Goal: Feedback & Contribution: Submit feedback/report problem

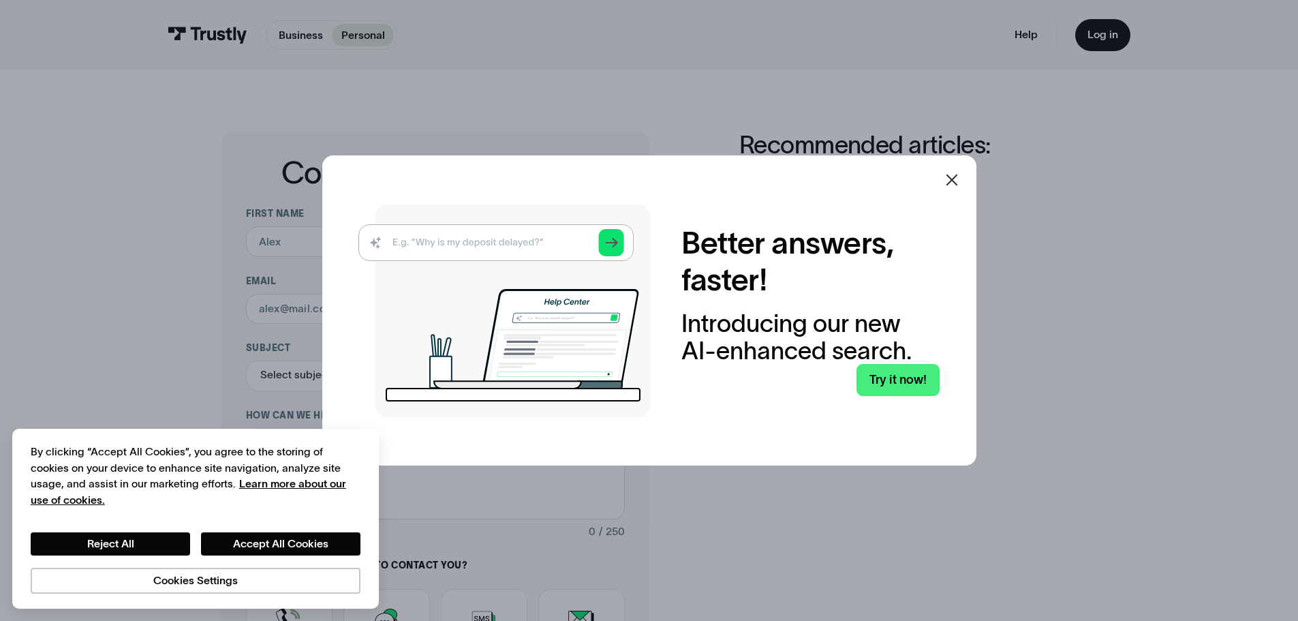
click at [949, 181] on icon at bounding box center [952, 180] width 16 height 16
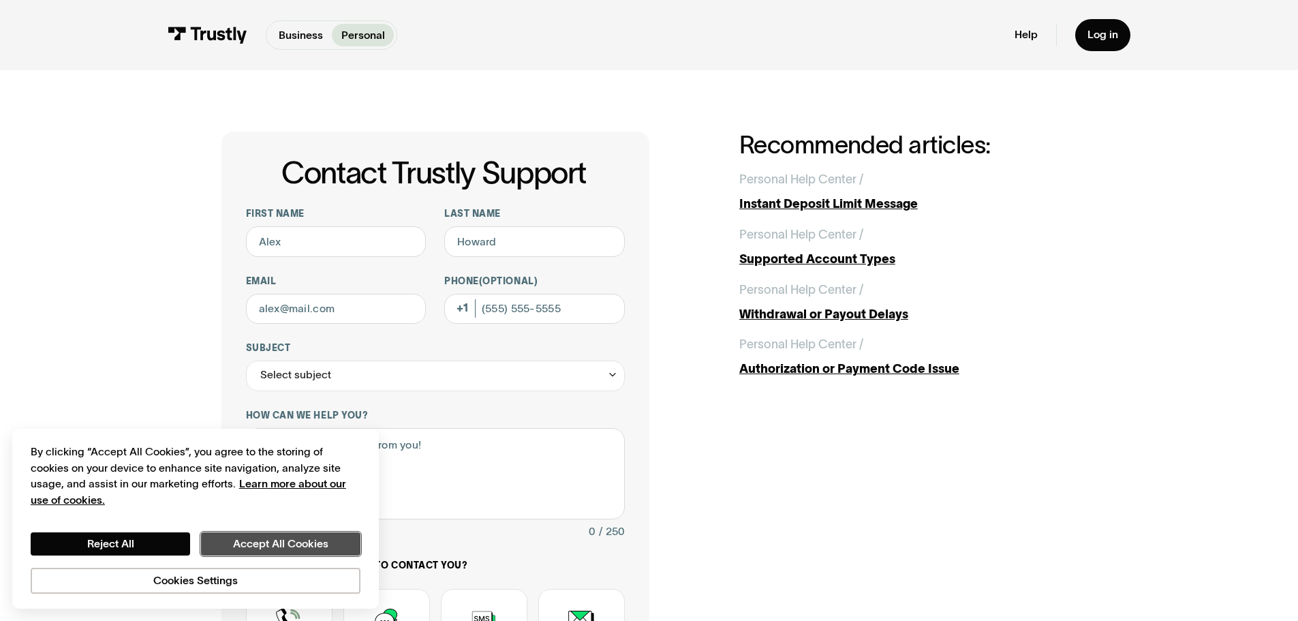
click at [258, 547] on button "Accept All Cookies" at bounding box center [280, 543] width 159 height 23
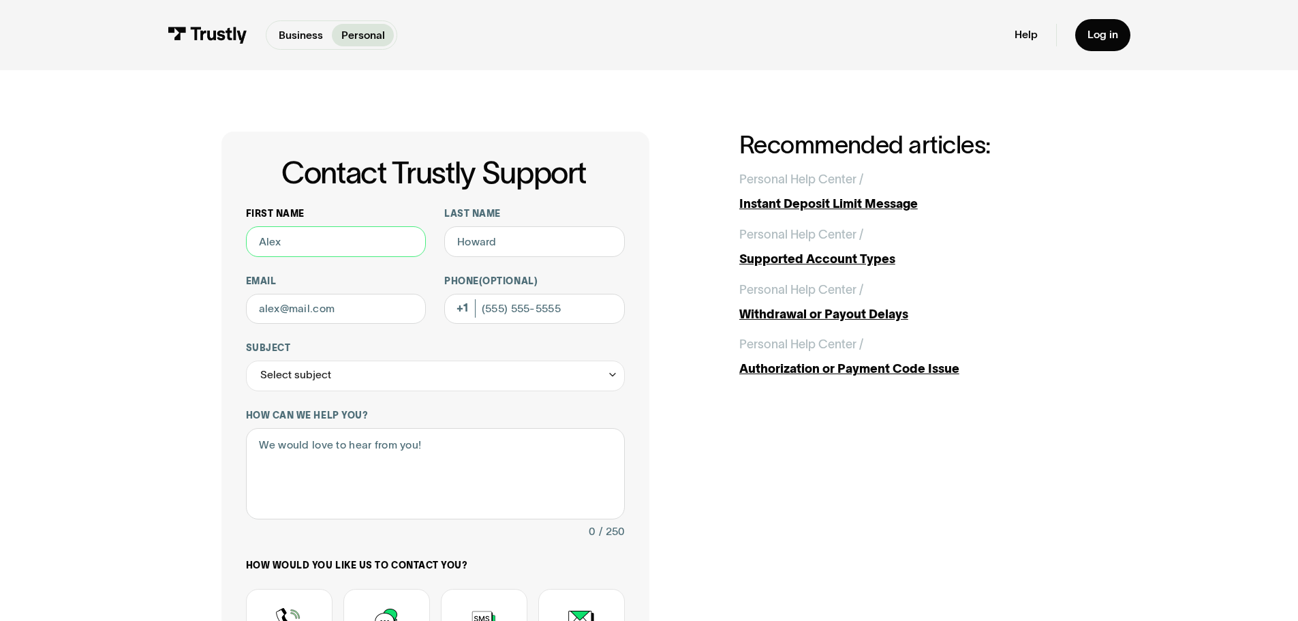
click at [363, 239] on input "First name" at bounding box center [336, 241] width 181 height 31
type input "[PERSON_NAME]"
type input "Fine"
type input "[EMAIL_ADDRESS][DOMAIN_NAME]"
type input "[PHONE_NUMBER]"
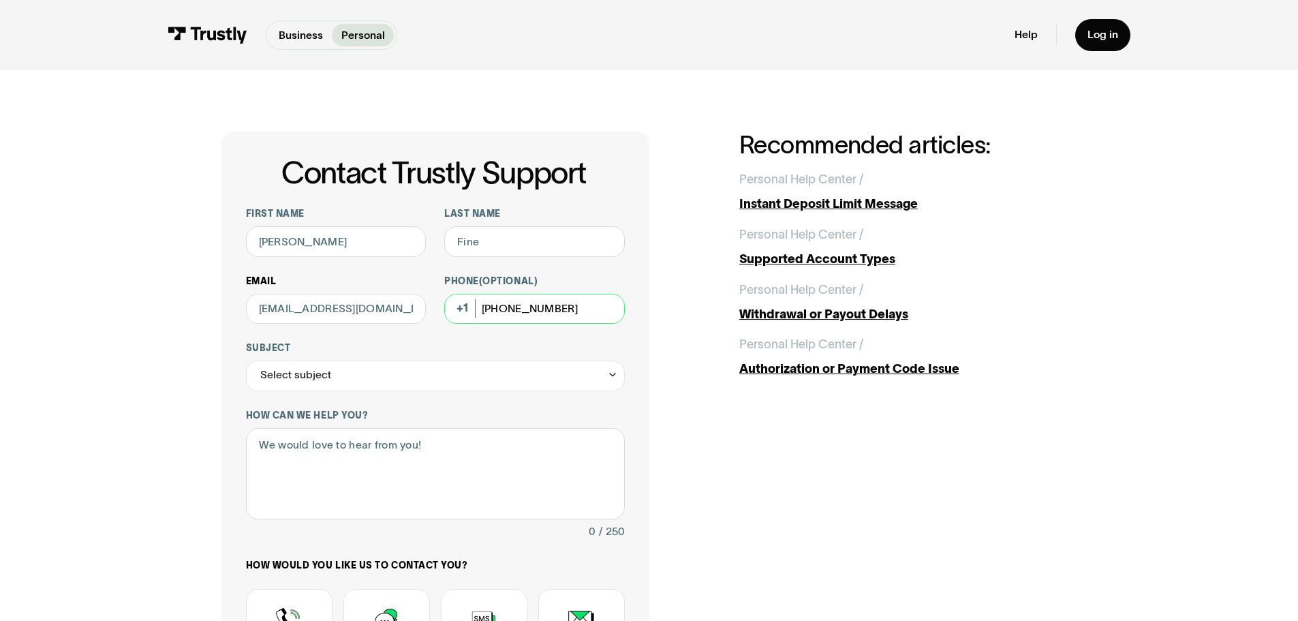
drag, startPoint x: 577, startPoint y: 306, endPoint x: 394, endPoint y: 291, distance: 184.0
click at [397, 292] on div "First name [PERSON_NAME] name Fine Email [EMAIL_ADDRESS][DOMAIN_NAME] Phone (Op…" at bounding box center [435, 477] width 379 height 539
click at [98, 365] on div "Contact Trustly Support First name [PERSON_NAME] name Fine Email [EMAIL_ADDRESS…" at bounding box center [649, 479] width 1237 height 819
click at [307, 367] on div "Select subject" at bounding box center [435, 376] width 379 height 31
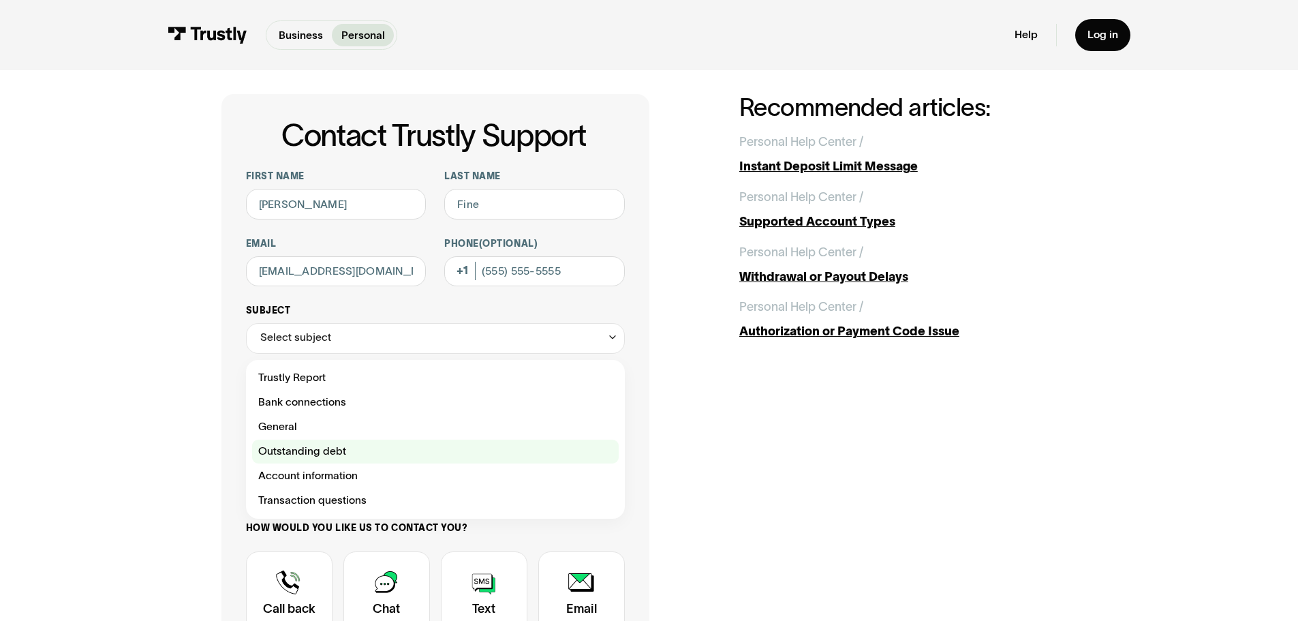
scroll to position [68, 0]
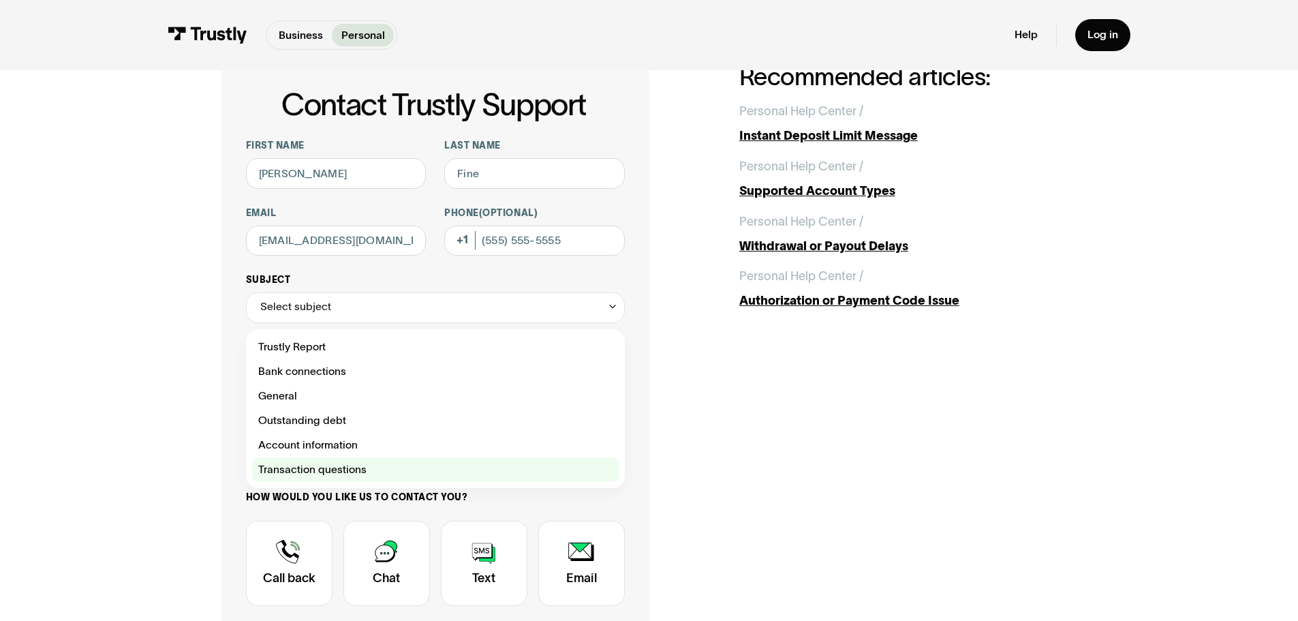
click at [343, 468] on div "Contact Trustly Support" at bounding box center [435, 469] width 367 height 25
type input "**********"
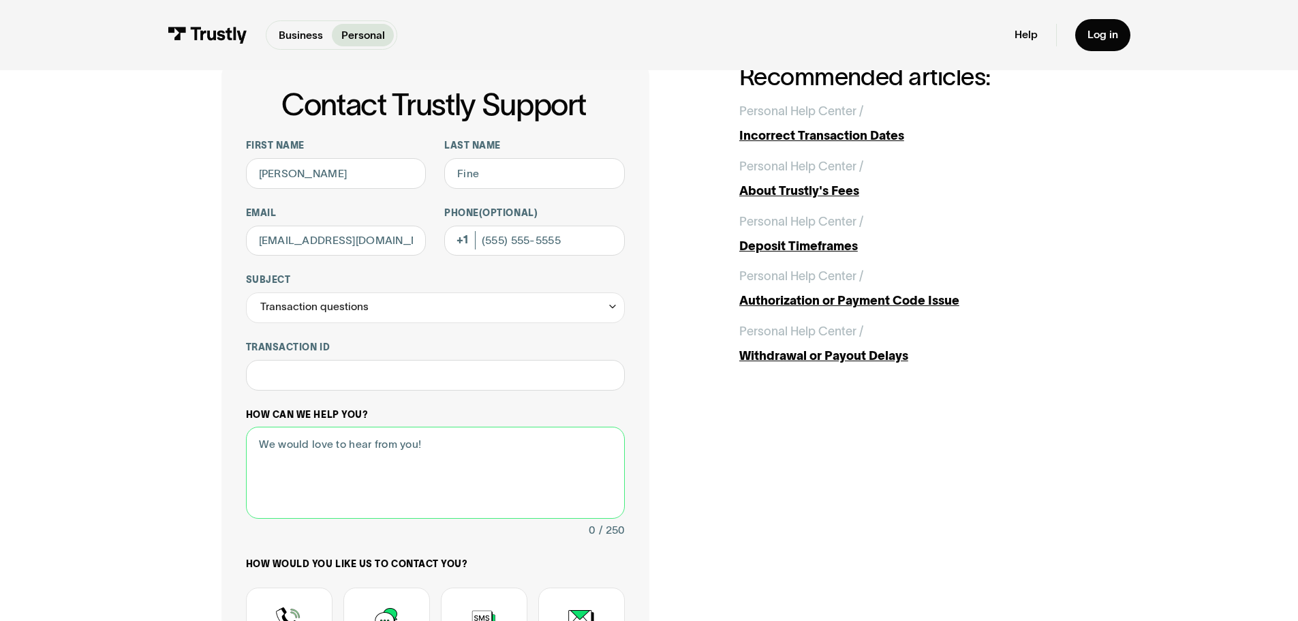
click at [371, 464] on textarea "How can we help you?" at bounding box center [435, 473] width 379 height 92
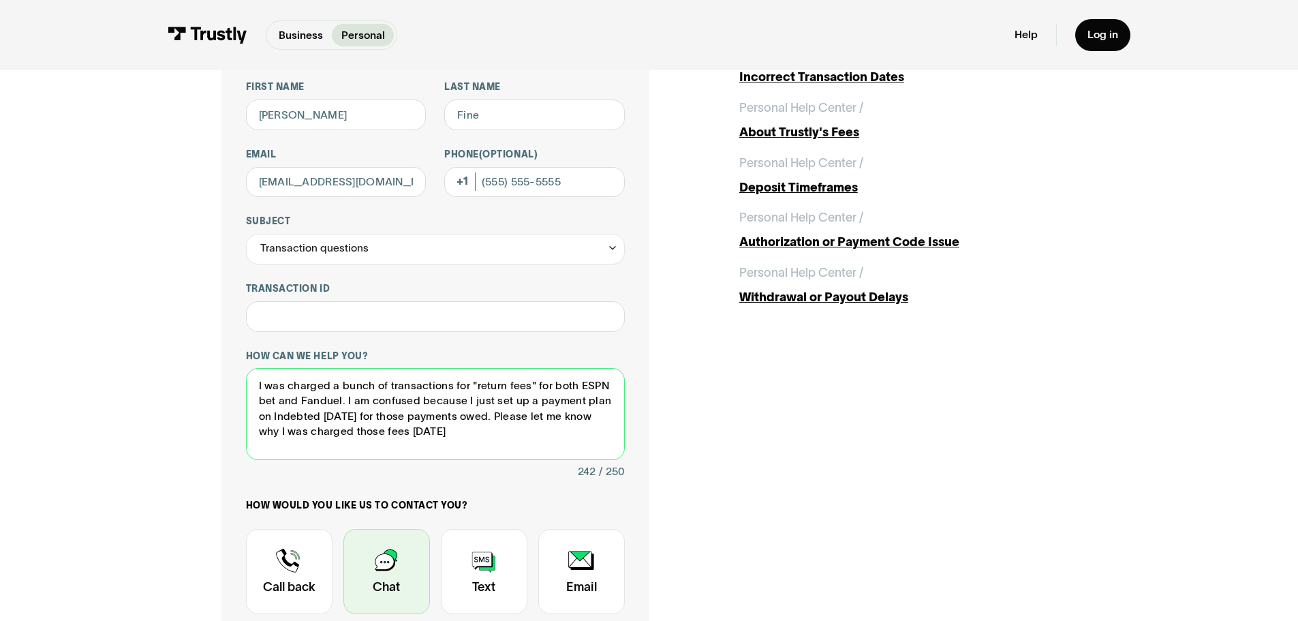
scroll to position [204, 0]
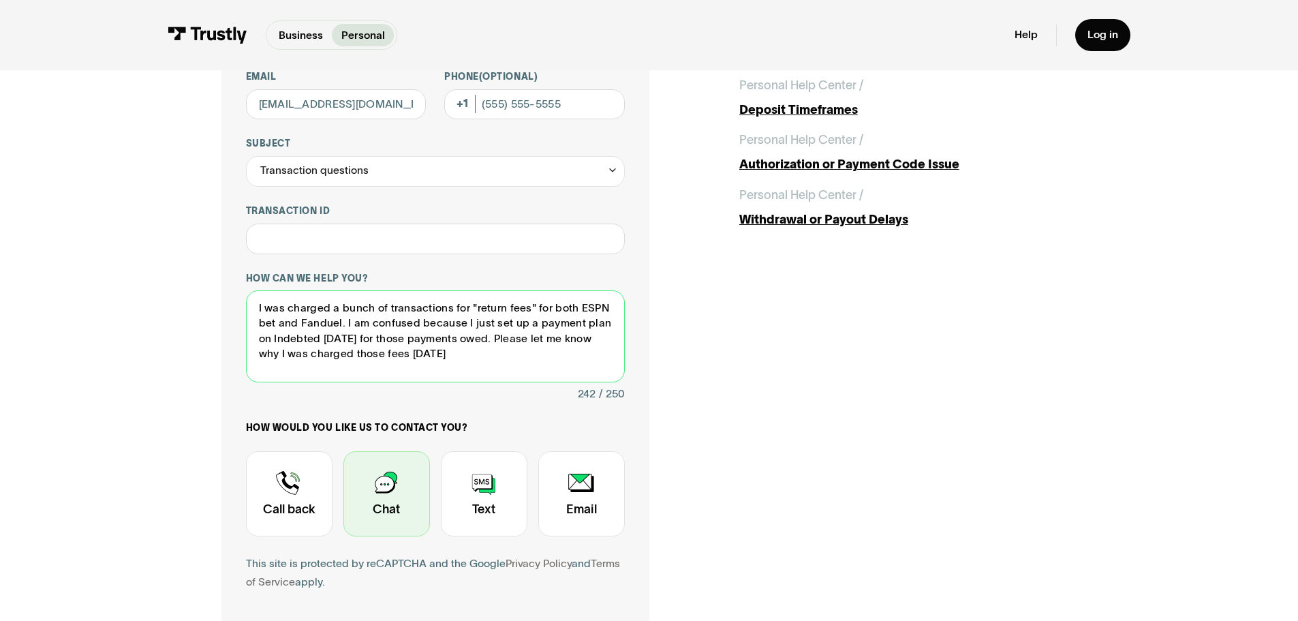
type textarea "I was charged a bunch of transactions for "return fees" for both ESPN bet and F…"
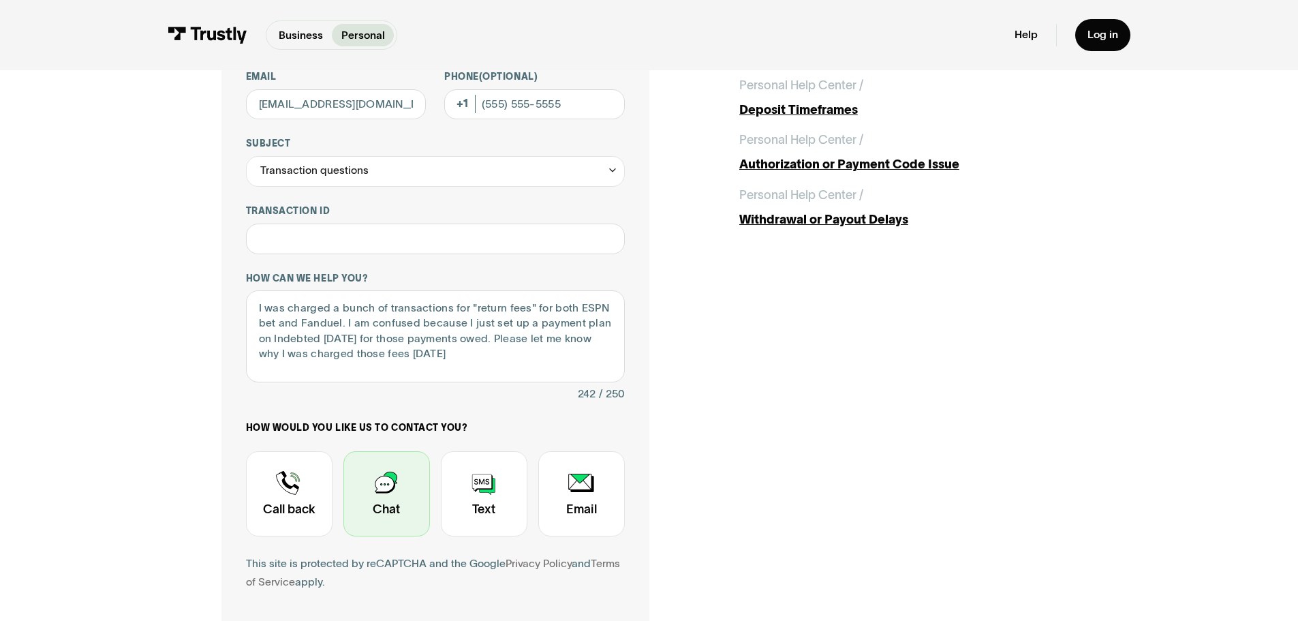
click at [378, 487] on div "Contact Trustly Support" at bounding box center [387, 493] width 87 height 85
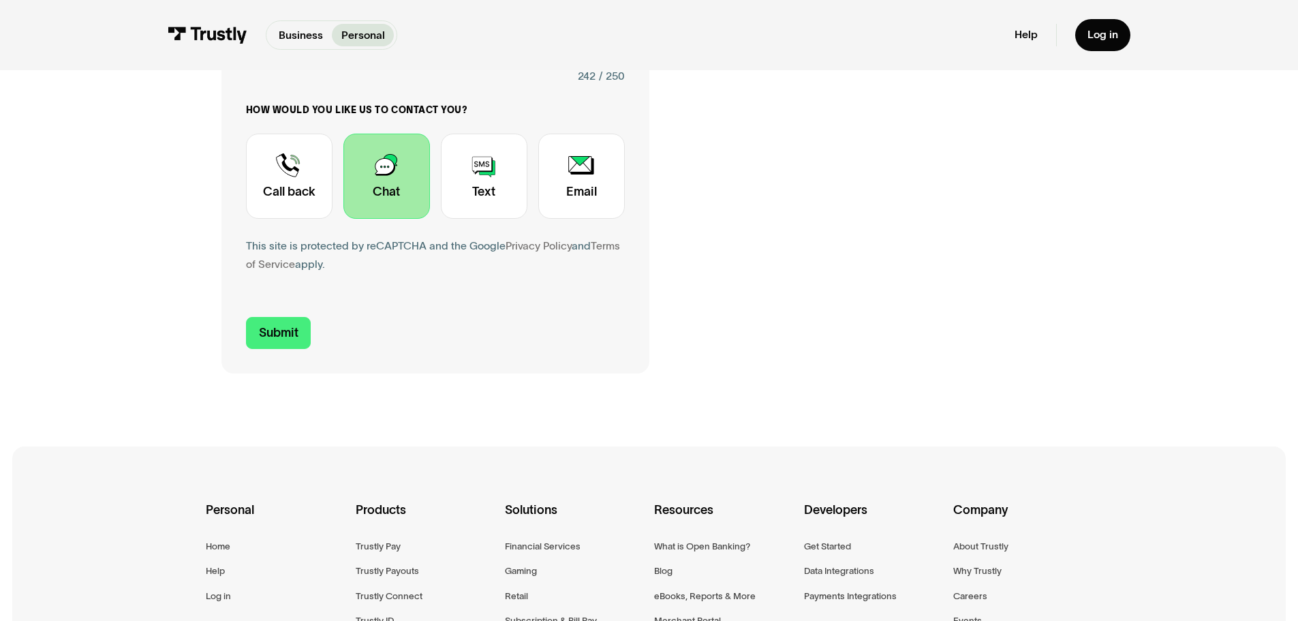
scroll to position [545, 0]
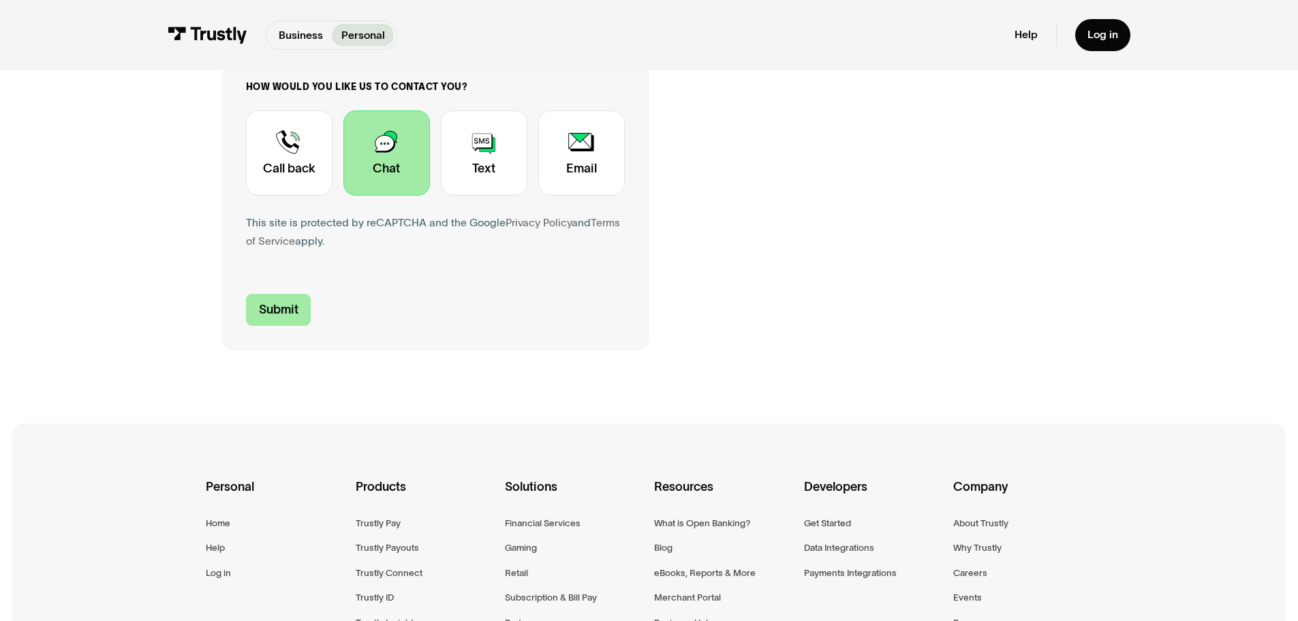
click at [292, 303] on input "Submit" at bounding box center [278, 310] width 65 height 32
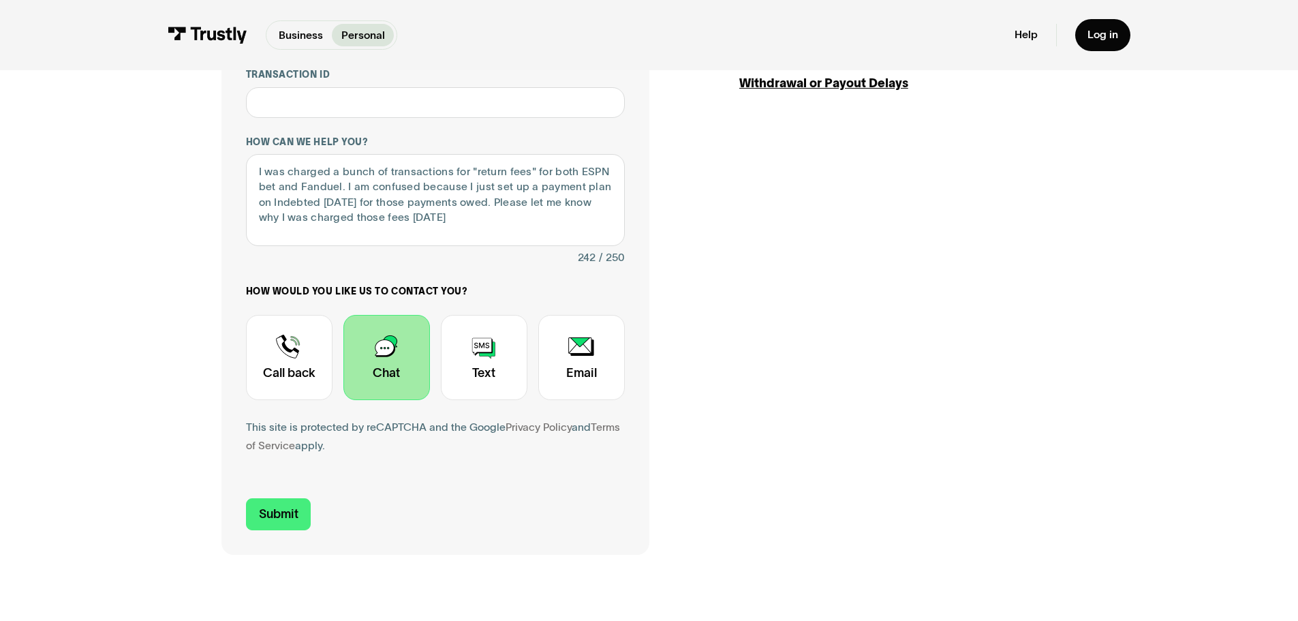
scroll to position [0, 0]
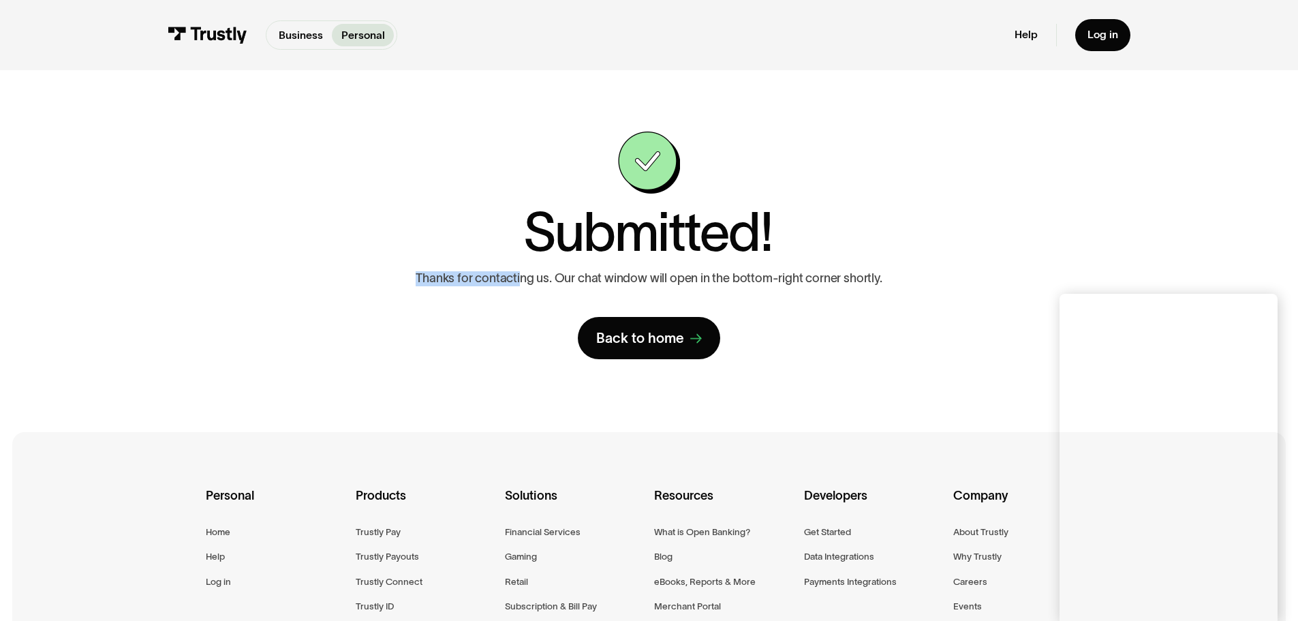
drag, startPoint x: 481, startPoint y: 218, endPoint x: 281, endPoint y: 149, distance: 211.2
click at [281, 149] on div "**********" at bounding box center [650, 246] width 856 height 228
click at [311, 191] on div "**********" at bounding box center [650, 246] width 856 height 228
click at [939, 264] on div "**********" at bounding box center [650, 246] width 856 height 228
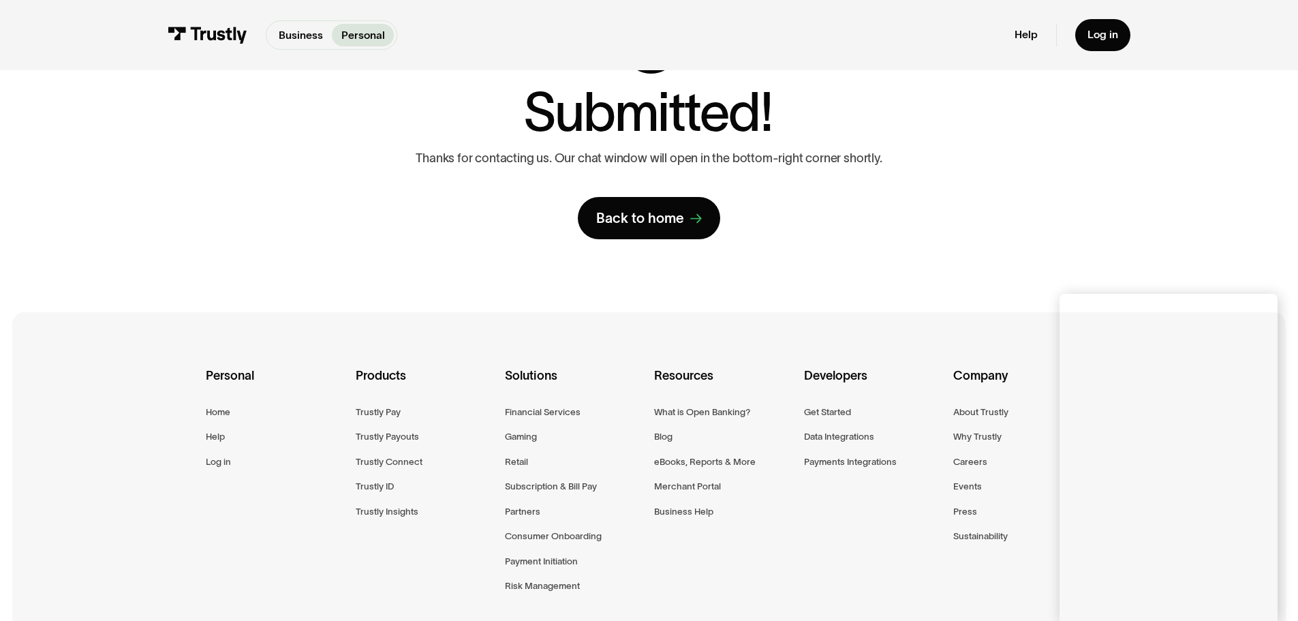
scroll to position [273, 0]
